Goal: Transaction & Acquisition: Purchase product/service

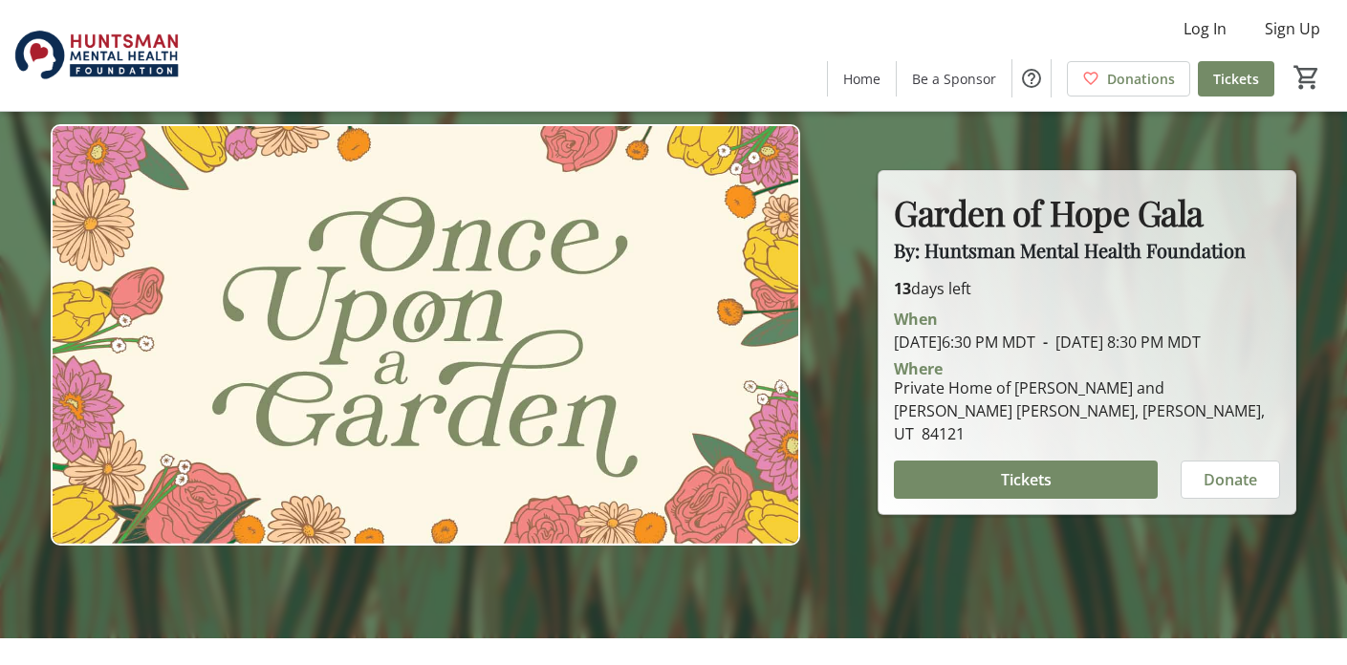
scroll to position [28, 0]
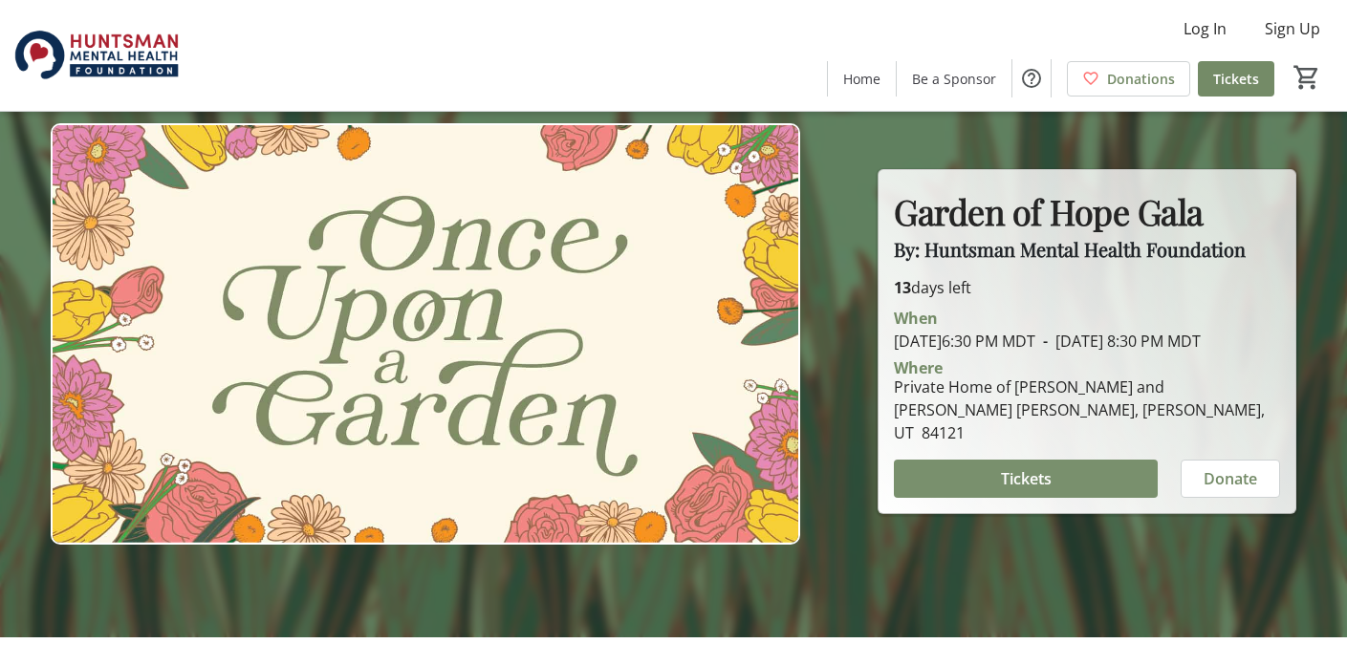
click at [1005, 481] on span "Tickets" at bounding box center [1026, 478] width 51 height 23
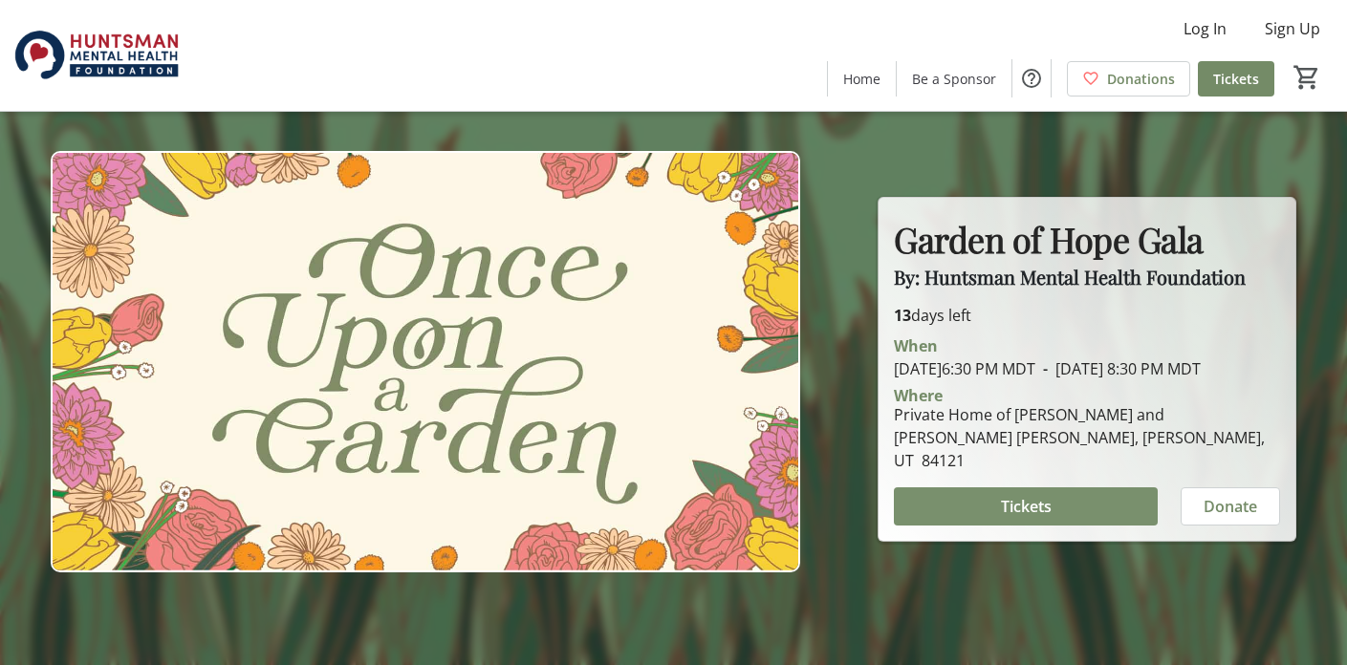
click at [1072, 486] on span at bounding box center [1026, 507] width 264 height 46
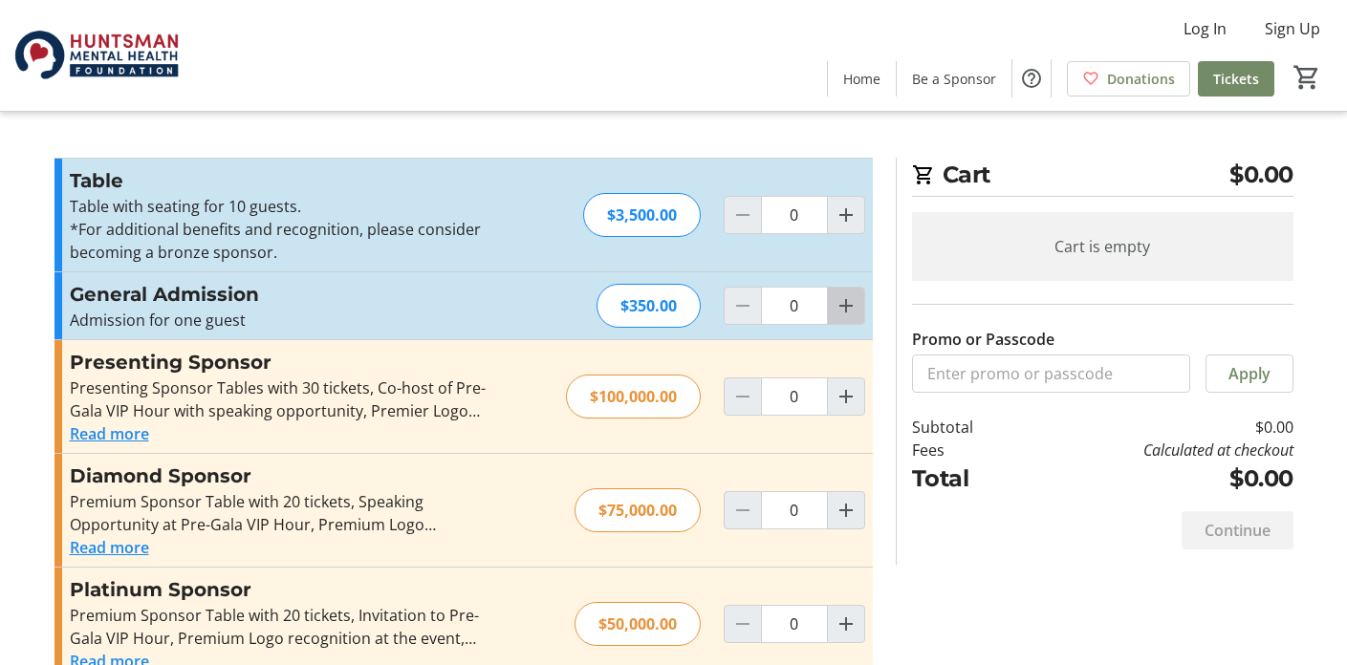
click at [841, 306] on mat-icon "Increment by one" at bounding box center [845, 305] width 23 height 23
type input "1"
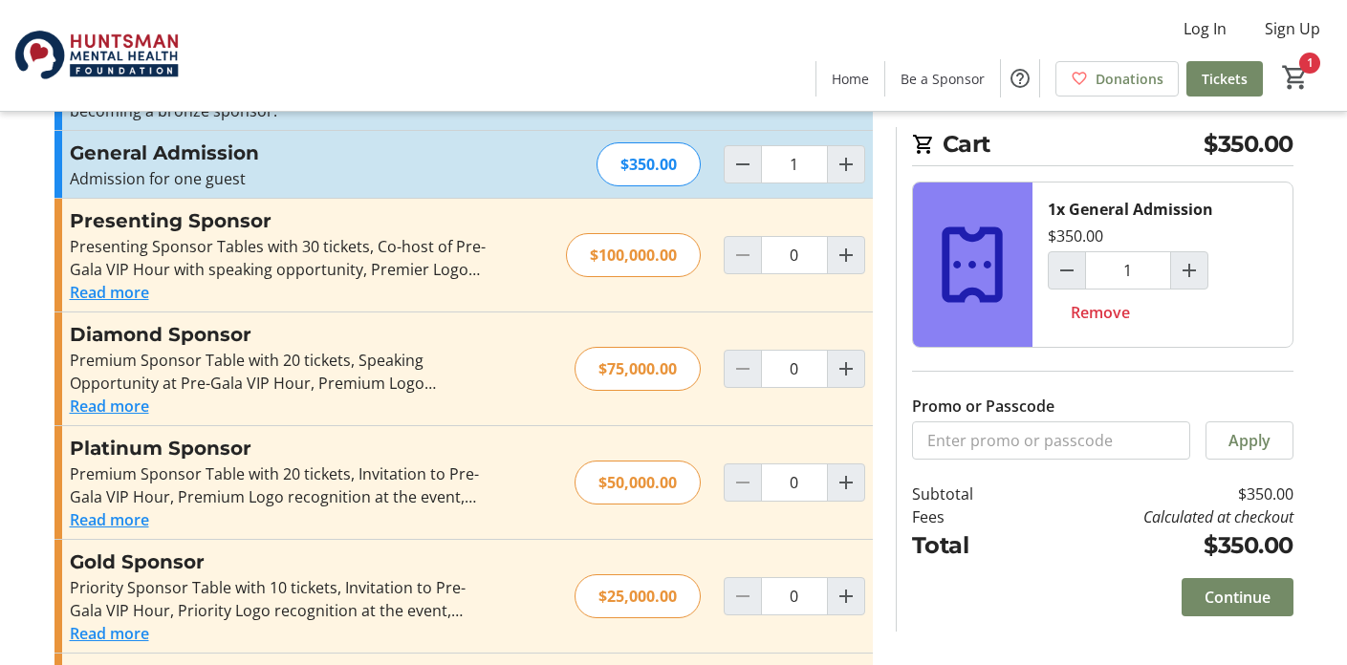
scroll to position [148, 0]
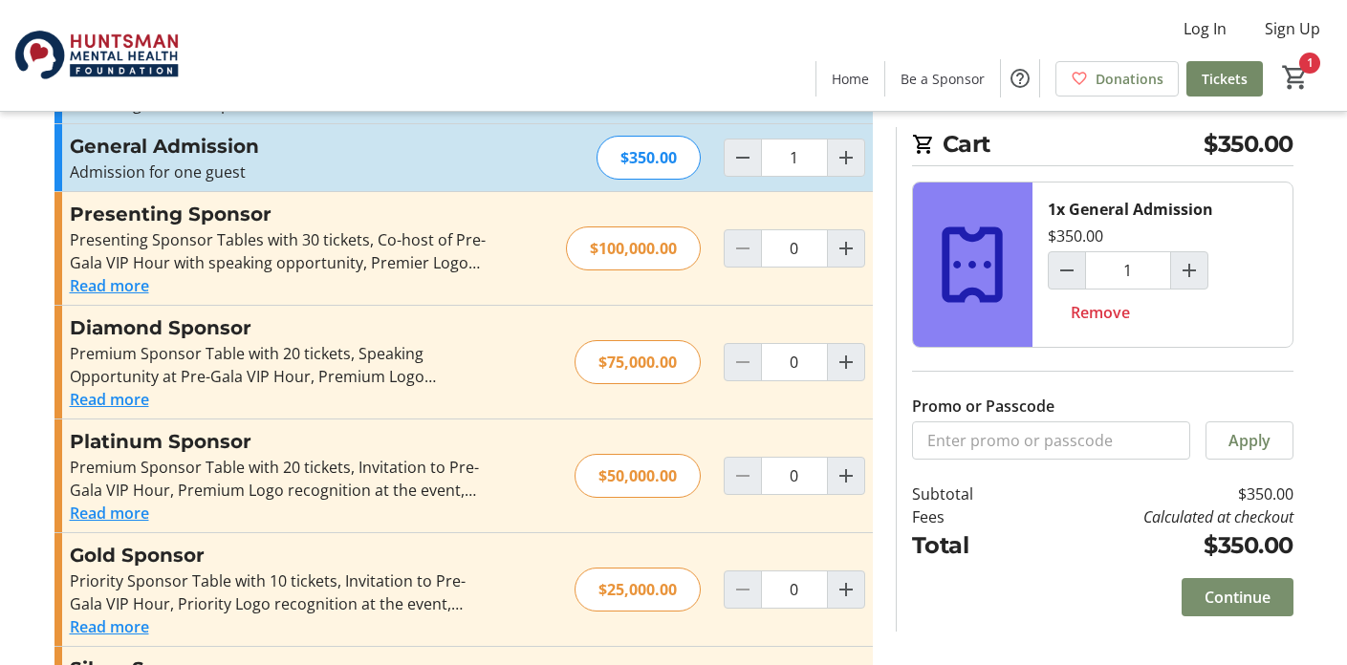
click at [1240, 599] on span "Continue" at bounding box center [1237, 597] width 66 height 23
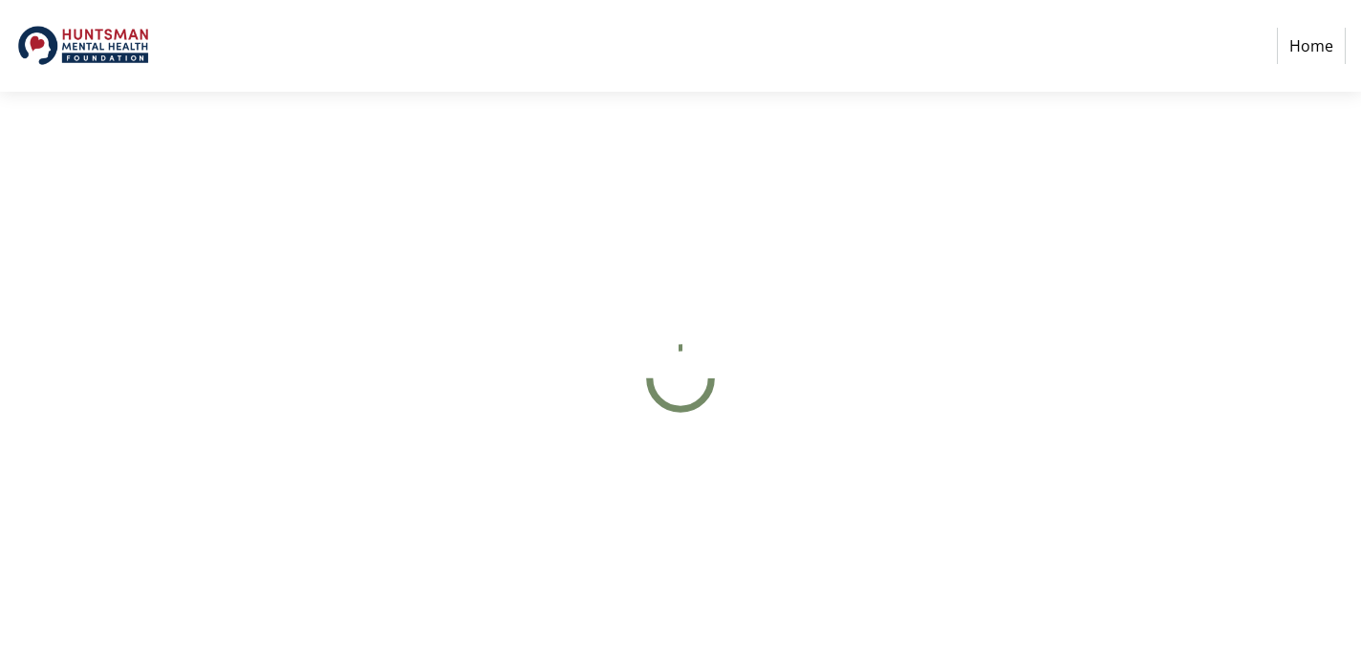
select select "US"
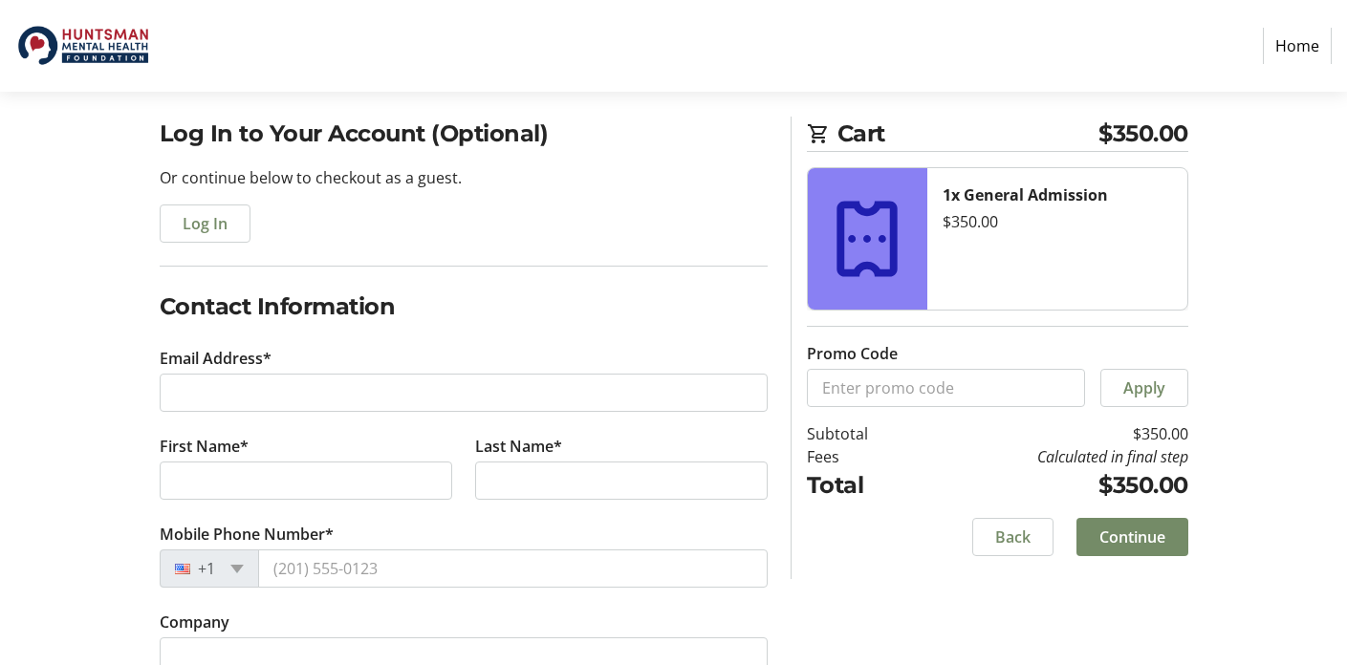
scroll to position [137, 0]
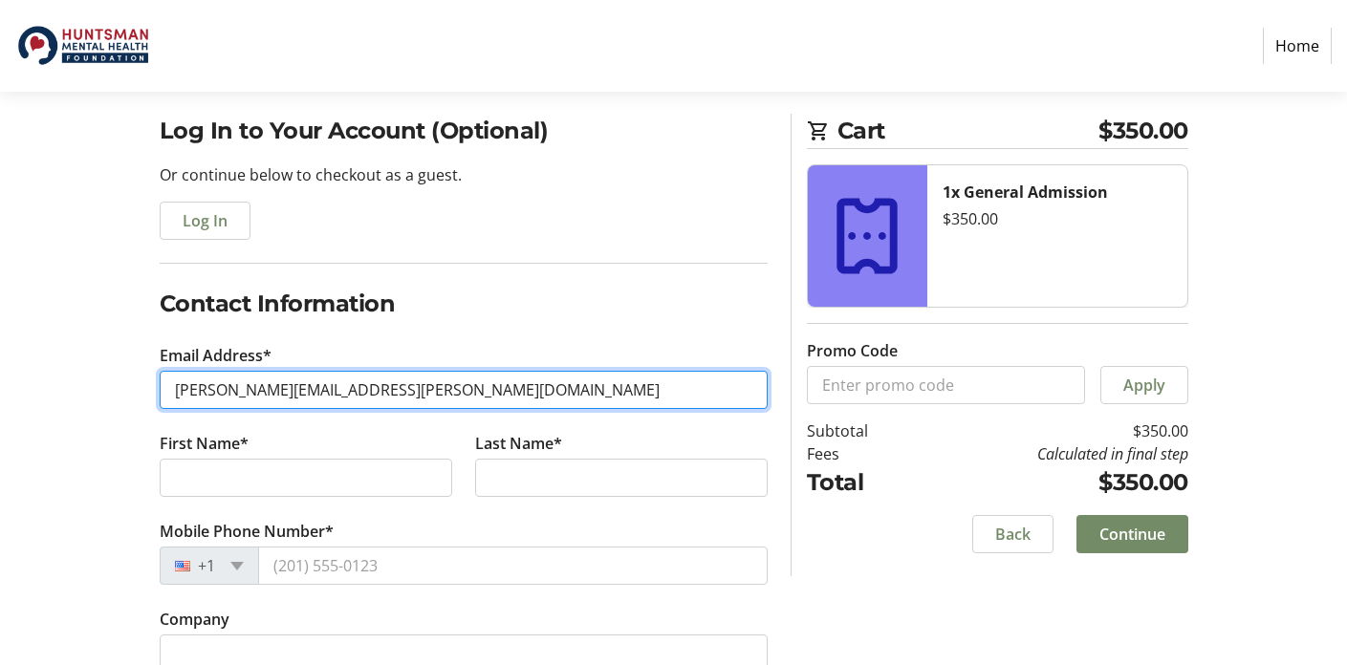
type input "[PERSON_NAME][EMAIL_ADDRESS][PERSON_NAME][DOMAIN_NAME]"
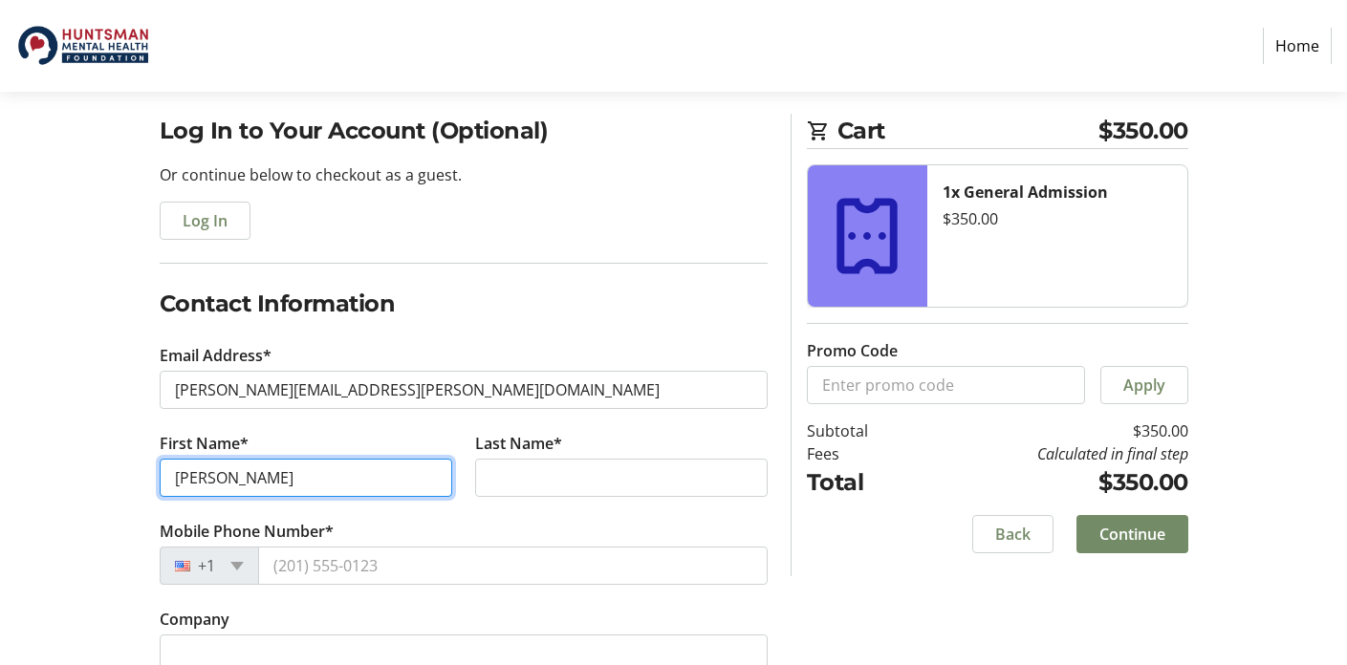
type input "[PERSON_NAME]"
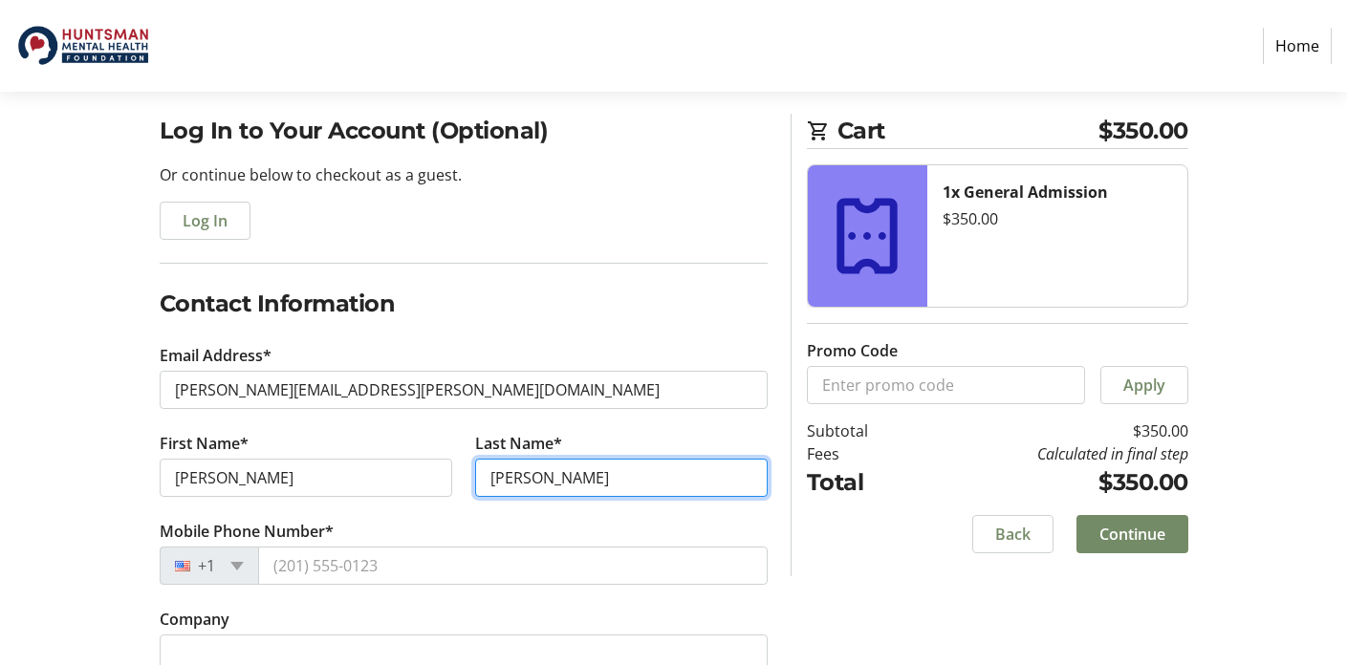
type input "[PERSON_NAME]"
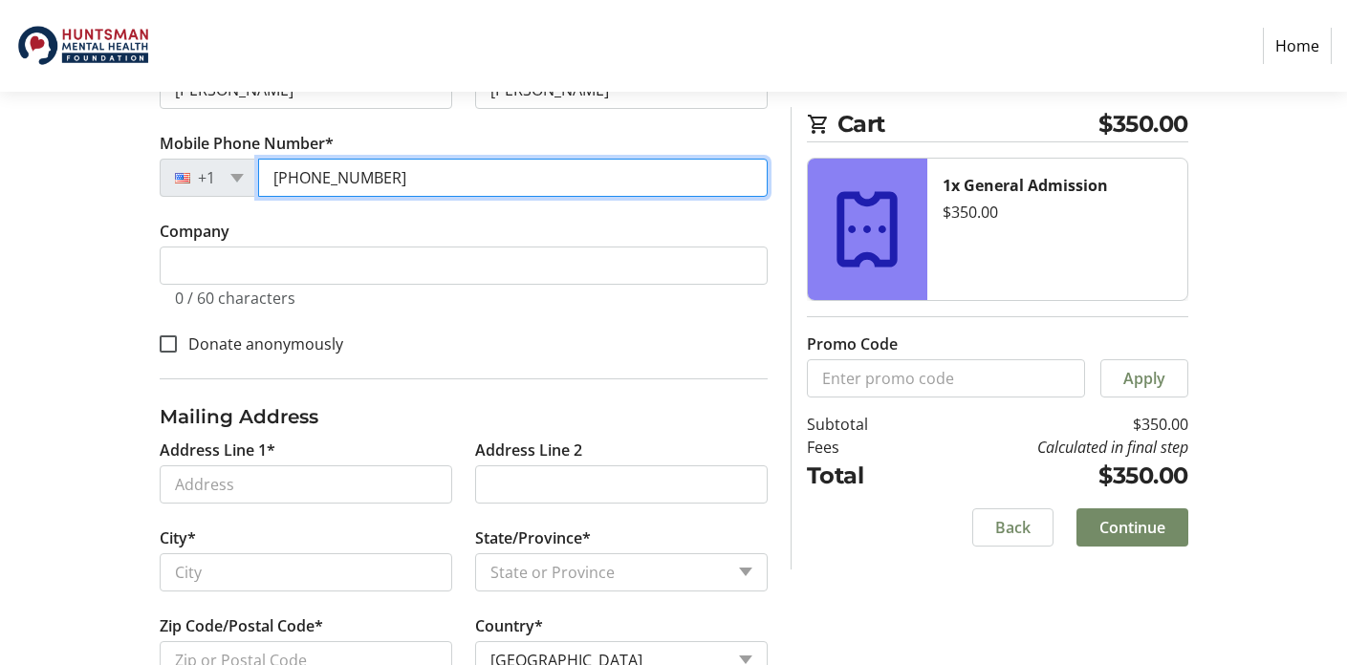
scroll to position [545, 0]
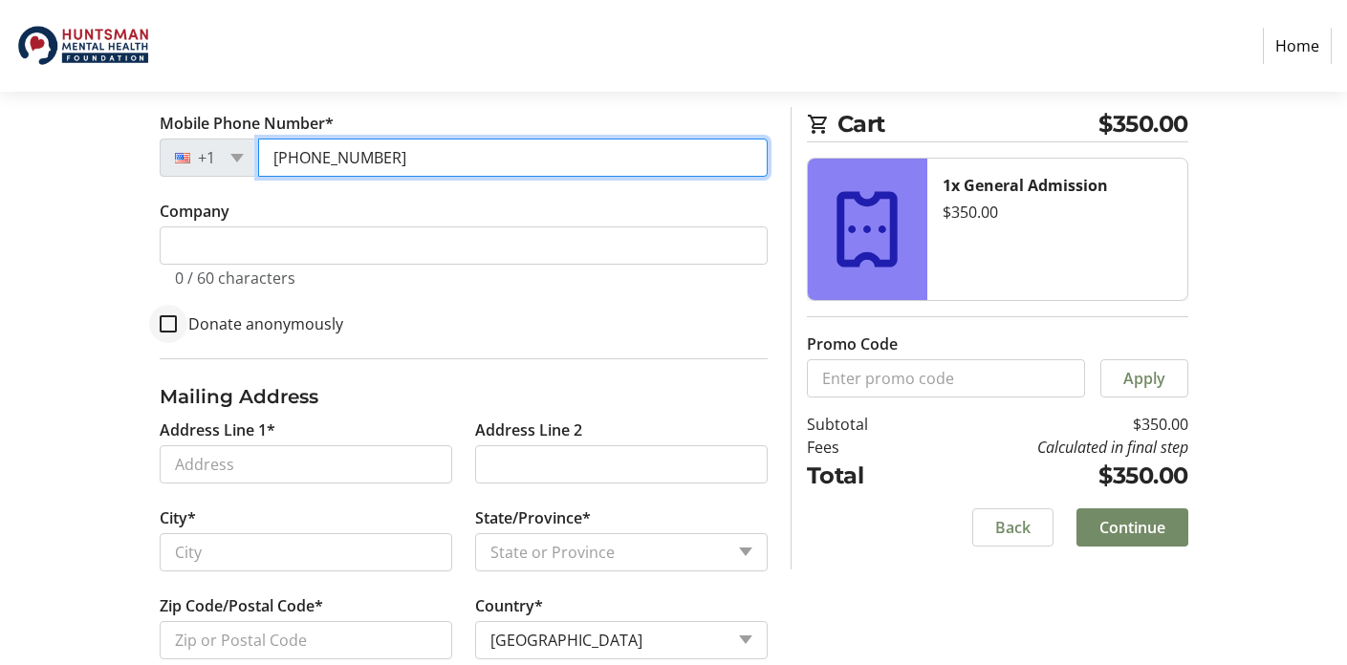
type input "[PHONE_NUMBER]"
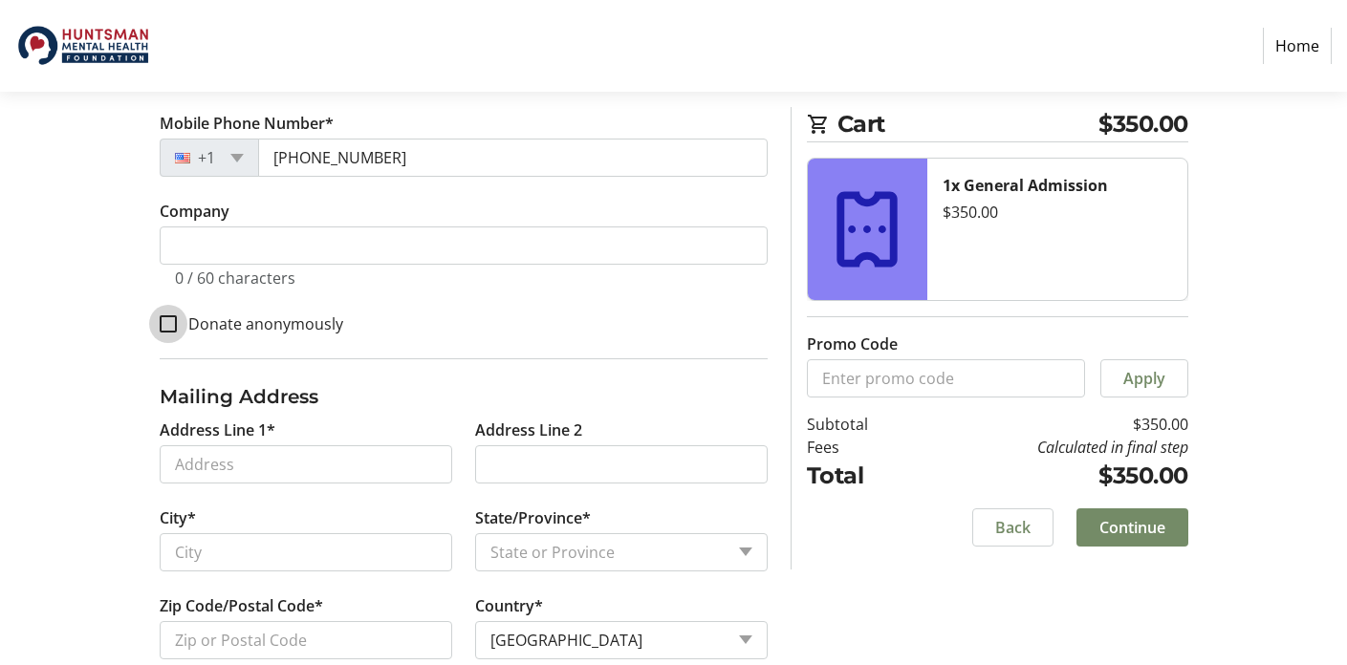
click at [167, 322] on input "Donate anonymously" at bounding box center [168, 323] width 17 height 17
checkbox input "true"
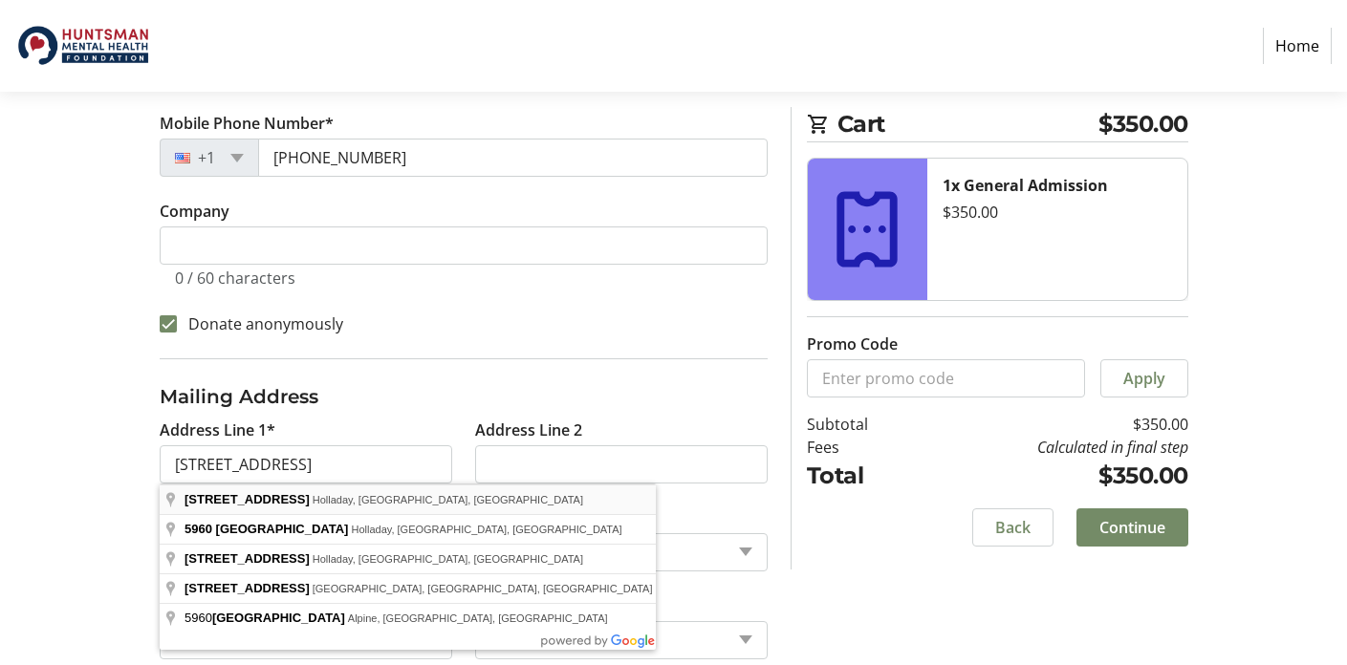
type input "[STREET_ADDRESS]"
type input "[PERSON_NAME]"
select select "UT"
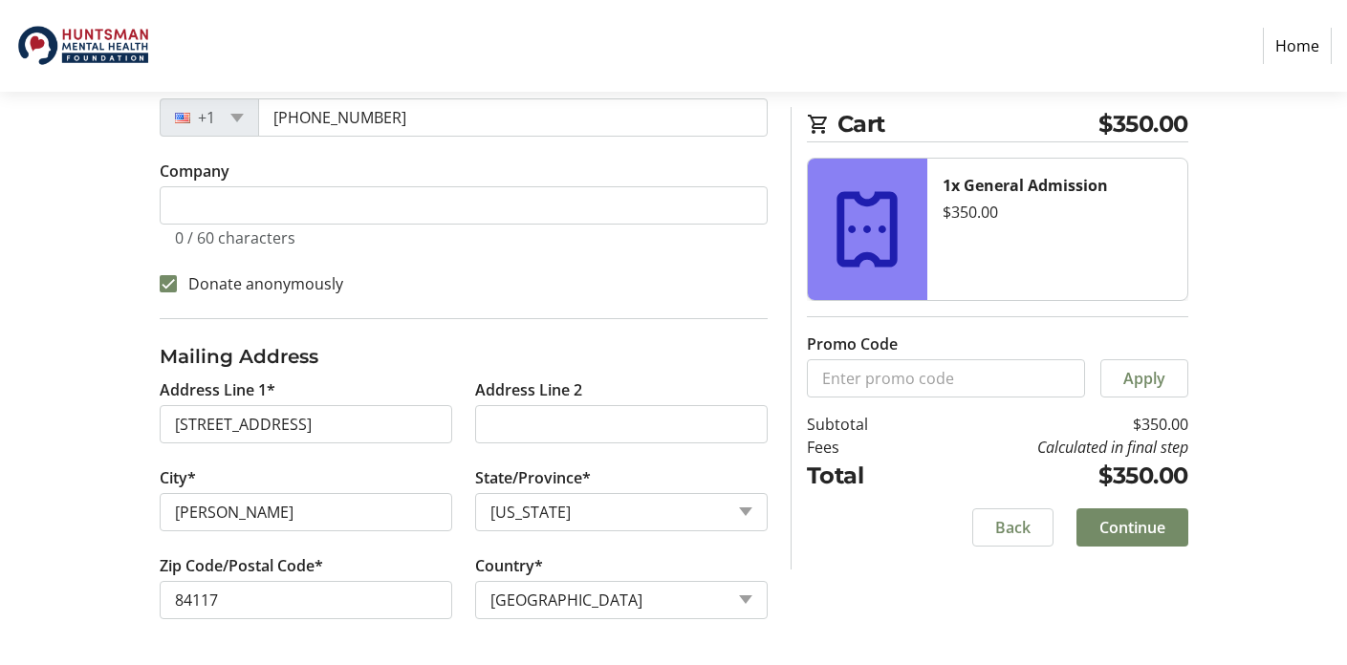
scroll to position [585, 0]
click at [249, 588] on input "84117" at bounding box center [306, 600] width 292 height 38
click at [277, 607] on input "84117" at bounding box center [306, 600] width 292 height 38
type input "84121"
click at [1121, 536] on span "Continue" at bounding box center [1132, 527] width 66 height 23
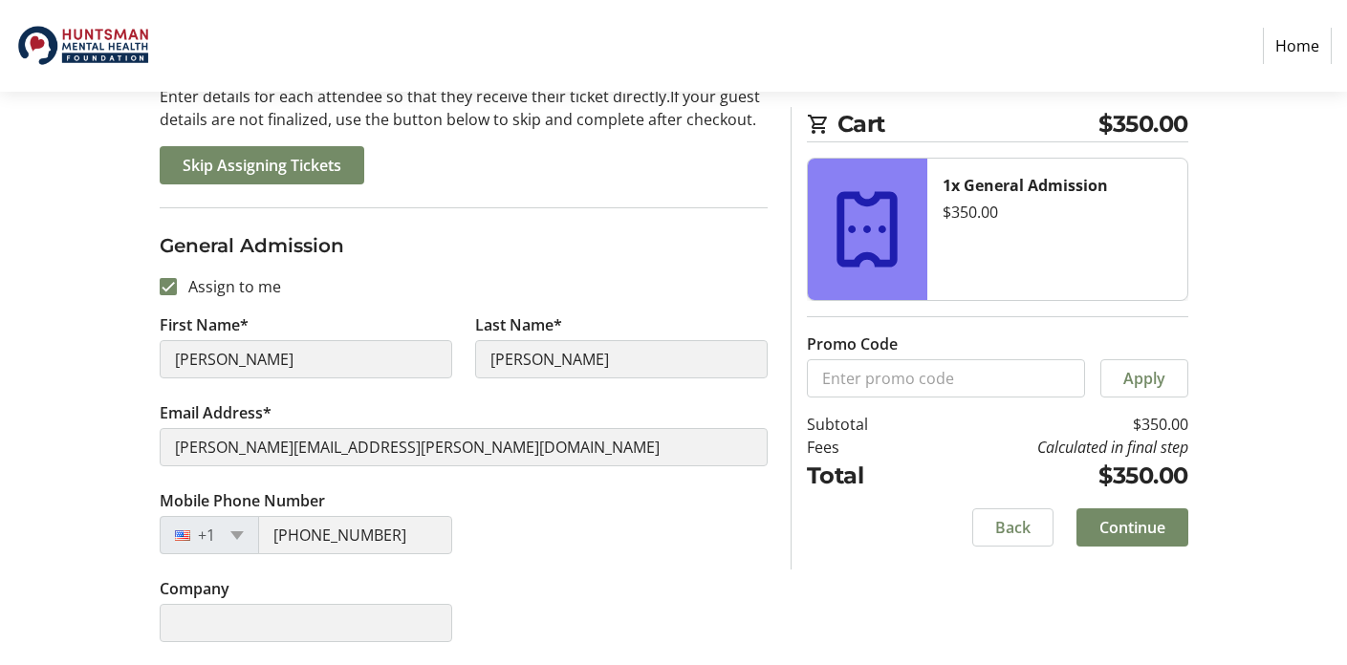
scroll to position [215, 0]
click at [1141, 523] on span "Continue" at bounding box center [1132, 527] width 66 height 23
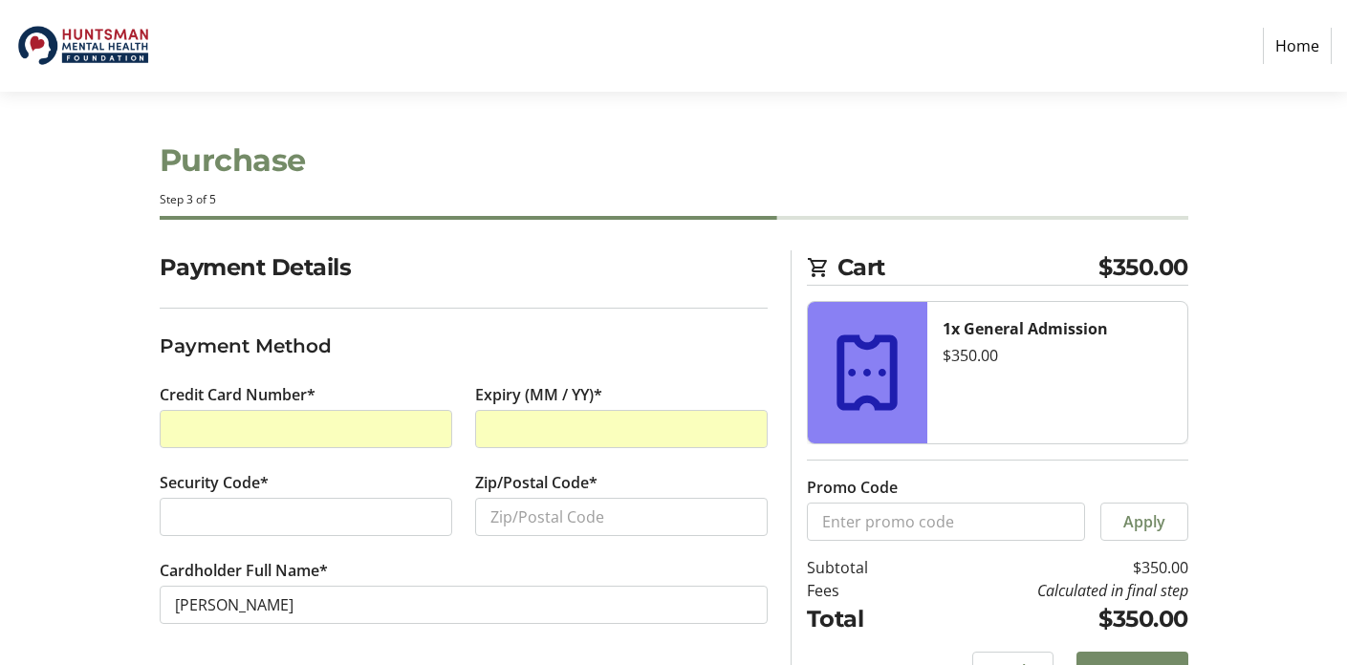
click at [335, 504] on div at bounding box center [306, 517] width 292 height 38
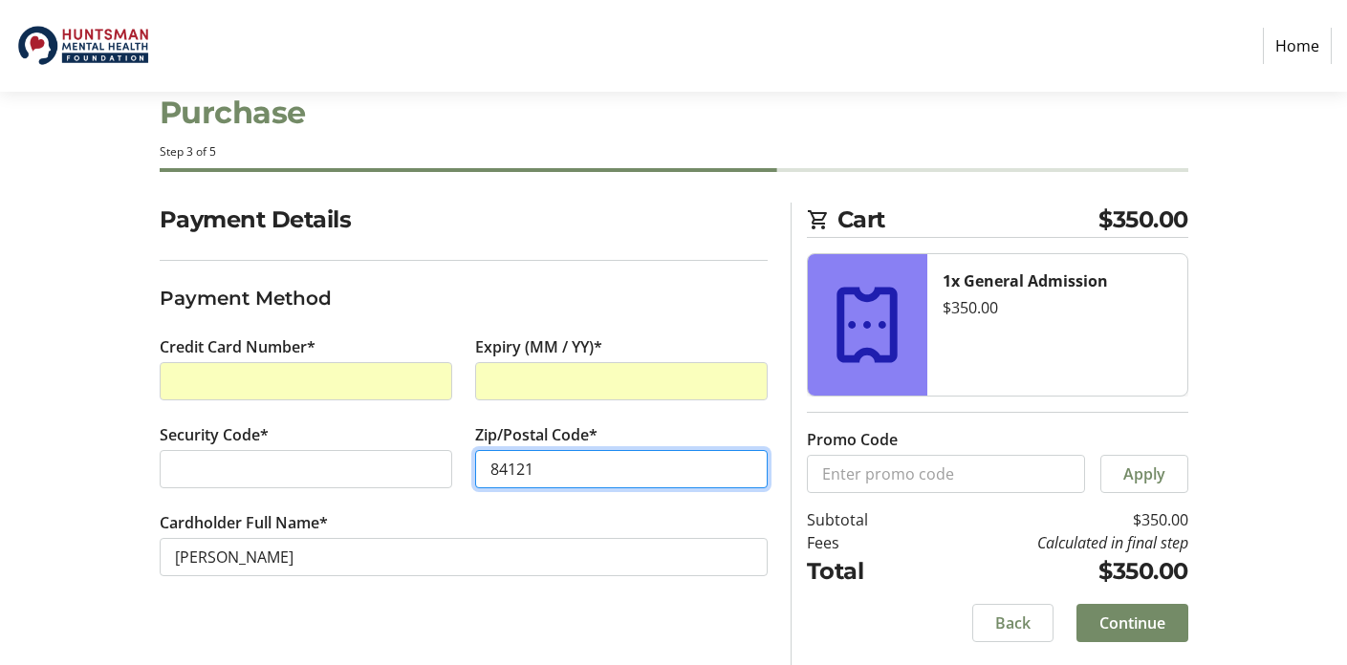
scroll to position [48, 0]
type input "84121"
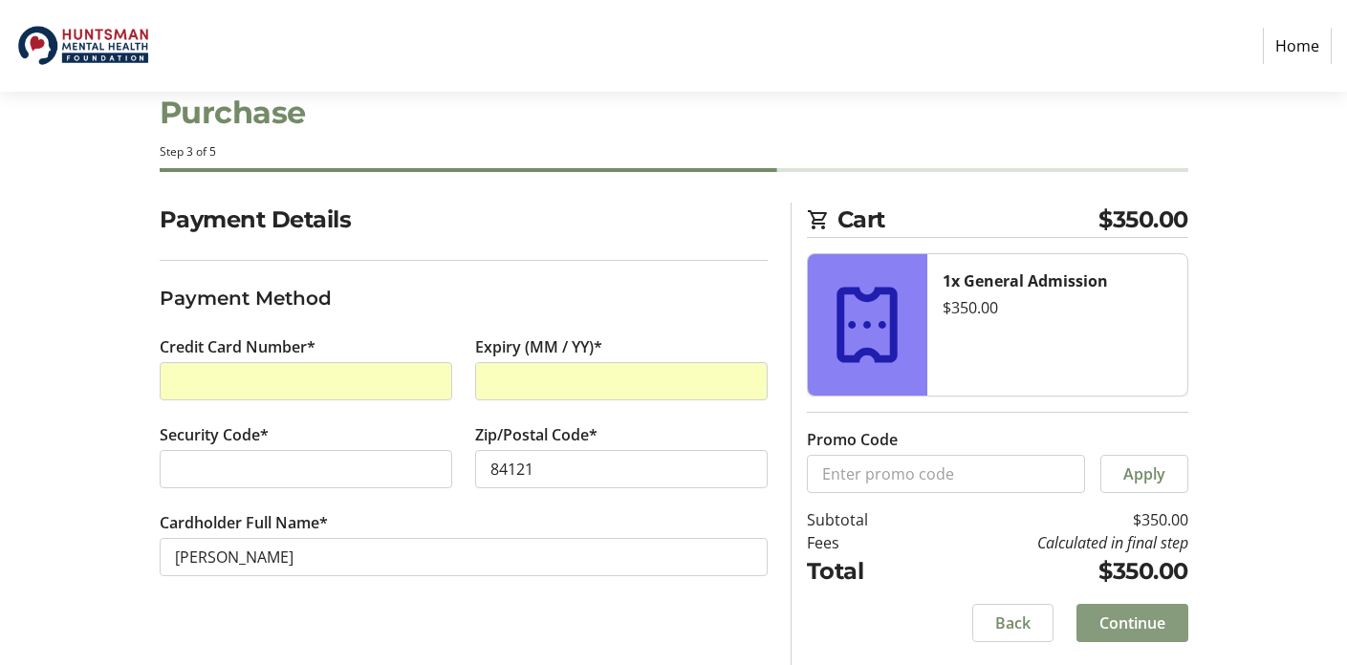
click at [1136, 619] on span "Continue" at bounding box center [1132, 623] width 66 height 23
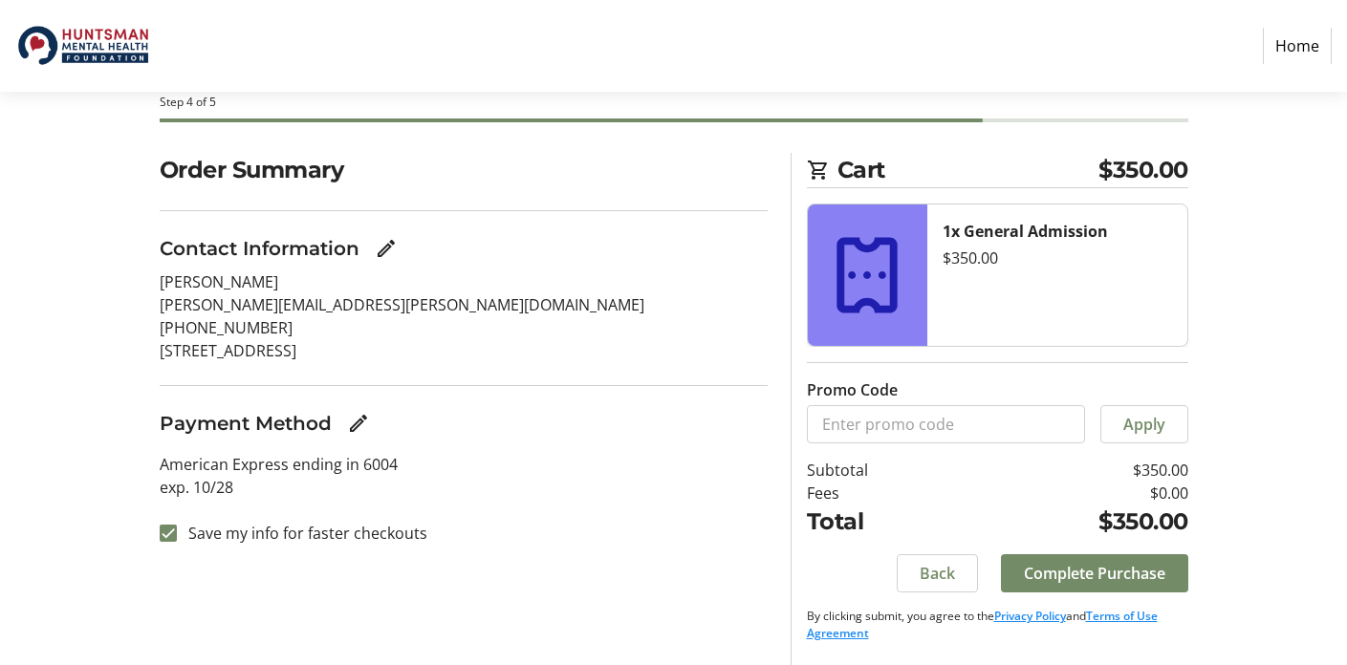
scroll to position [97, 0]
click at [167, 536] on input "Save my info for faster checkouts" at bounding box center [168, 533] width 17 height 17
checkbox input "false"
click at [1059, 574] on span "Complete Purchase" at bounding box center [1094, 573] width 141 height 23
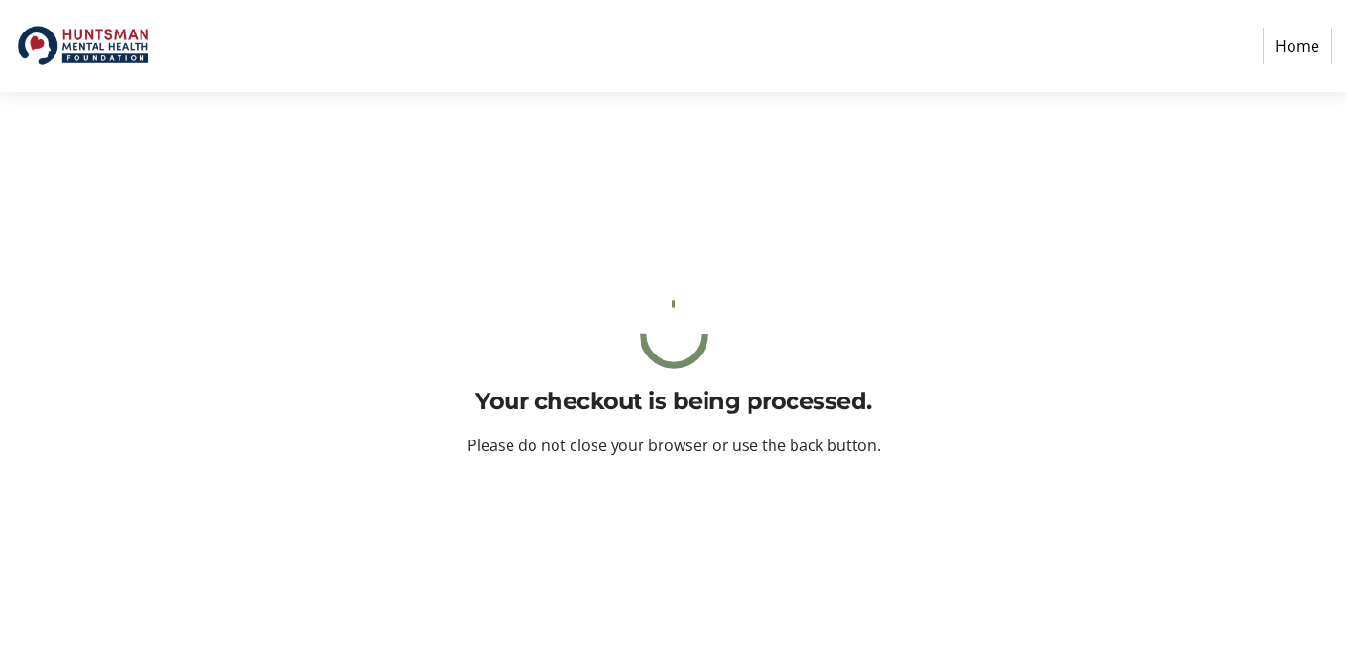
scroll to position [0, 0]
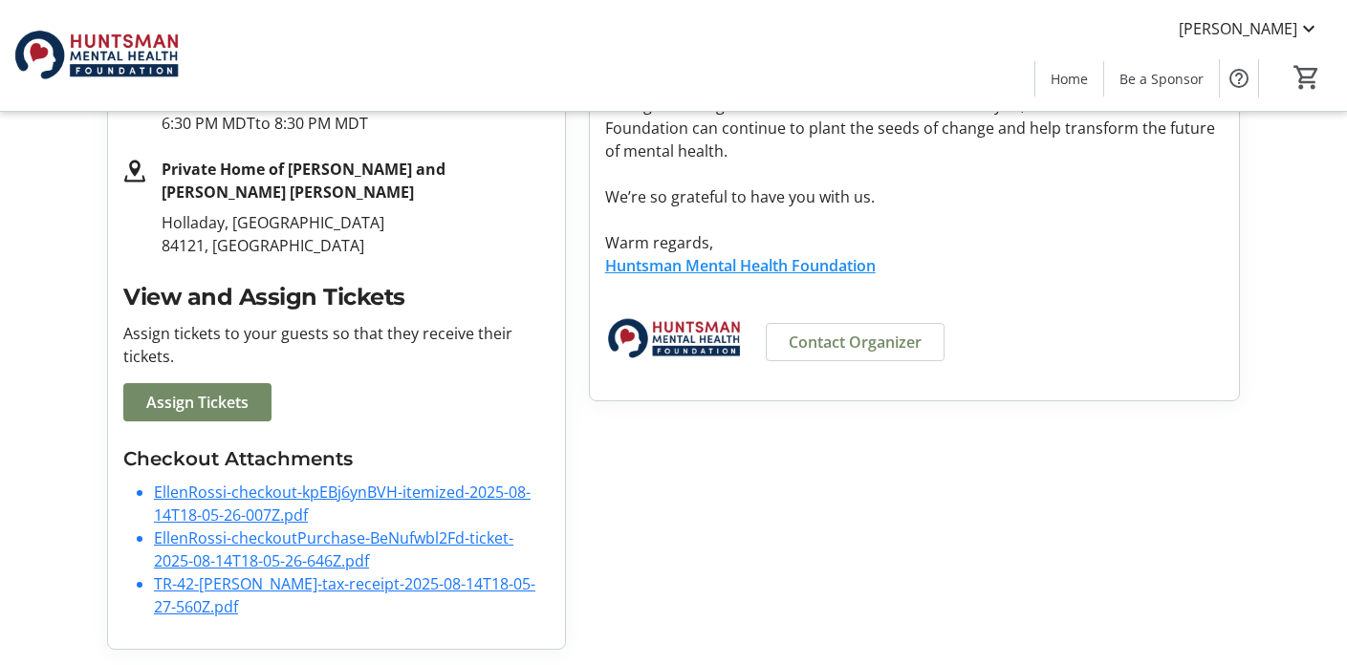
scroll to position [420, 0]
click at [250, 590] on link "TR-42-[PERSON_NAME]-tax-receipt-2025-08-14T18-05-27-560Z.pdf" at bounding box center [344, 595] width 381 height 44
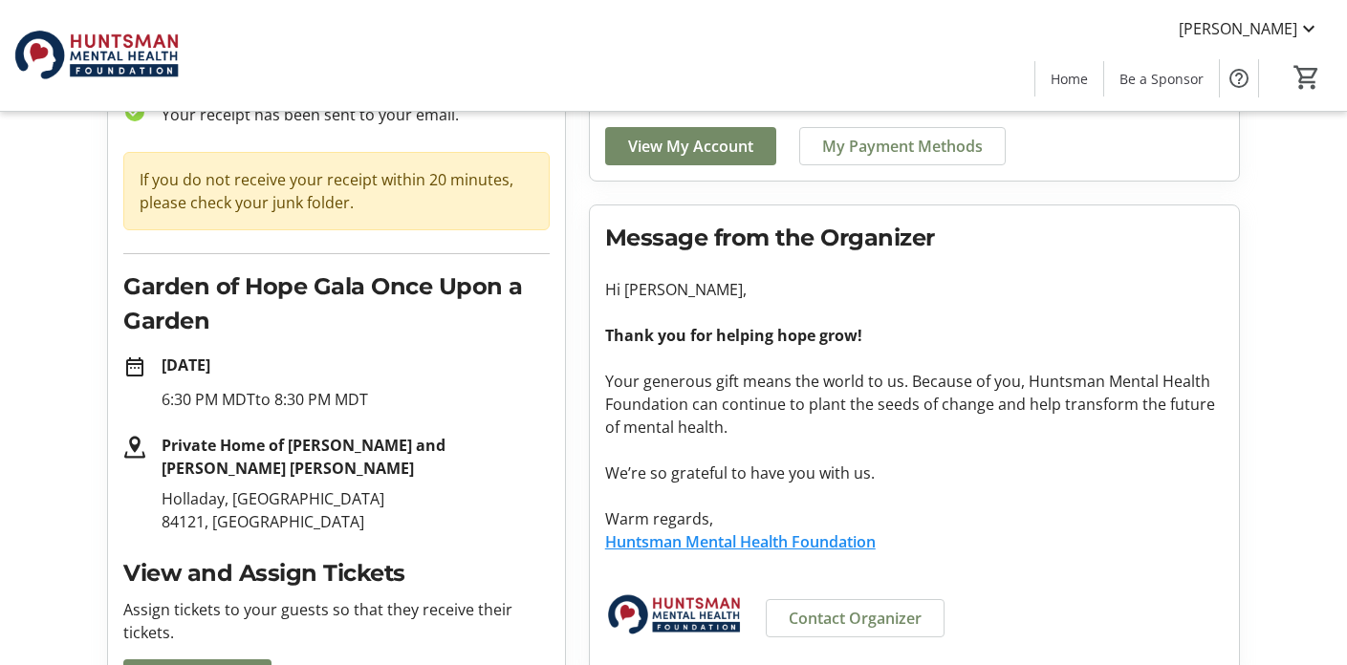
scroll to position [173, 0]
